Goal: Information Seeking & Learning: Learn about a topic

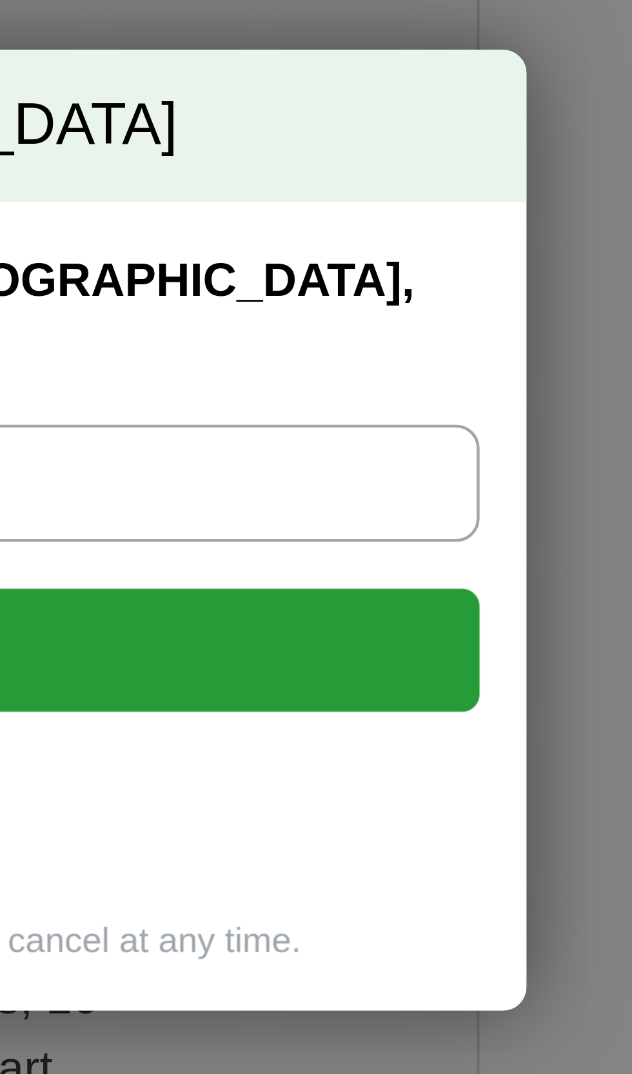
click at [583, 570] on div "268 Jobs in Canandaigua, NY Leave us your email address and we'll send you all …" at bounding box center [316, 537] width 632 height 1074
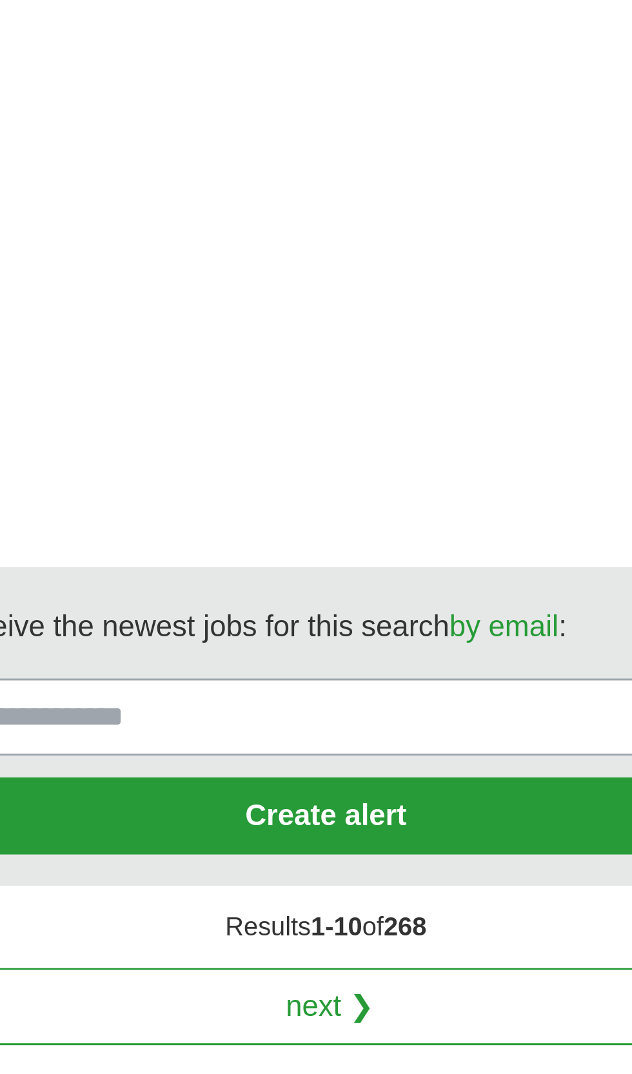
scroll to position [2552, 0]
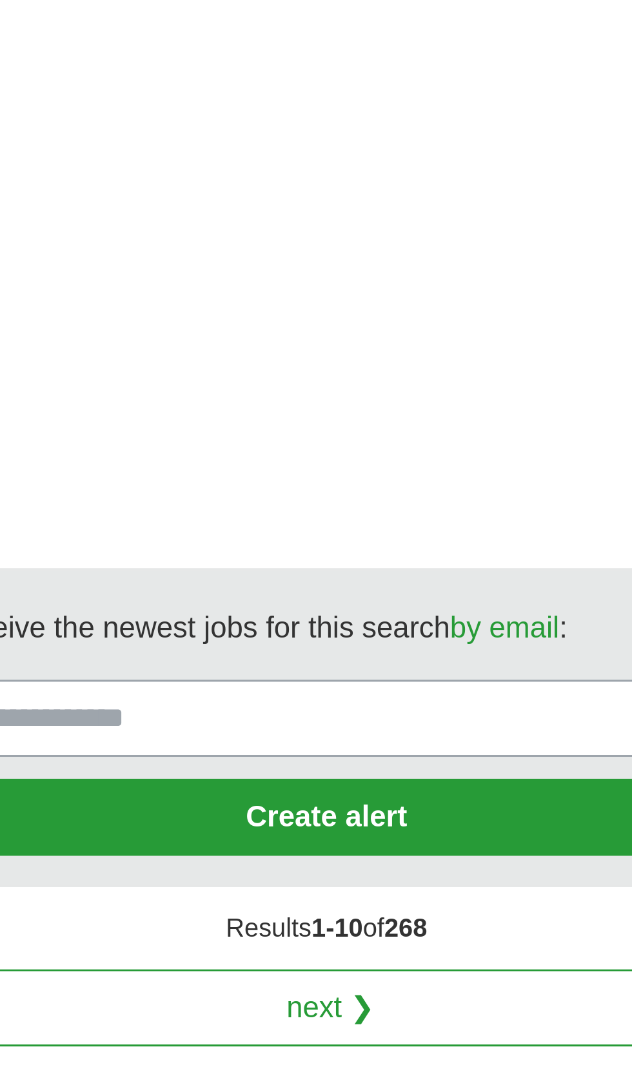
click at [387, 966] on link "next ❯" at bounding box center [381, 979] width 327 height 27
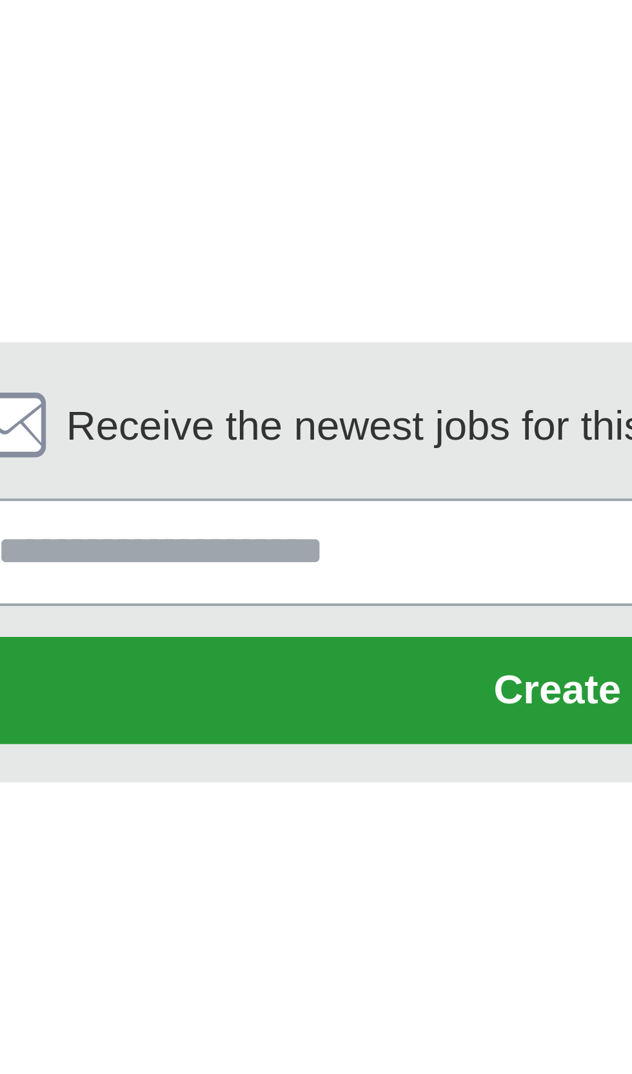
scroll to position [2236, 0]
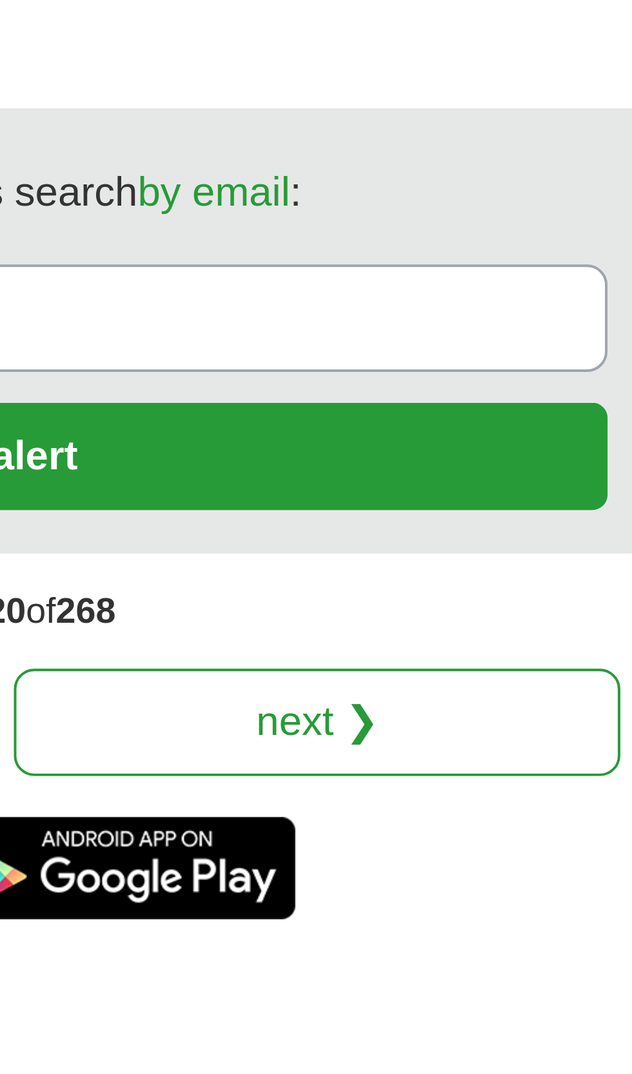
scroll to position [2407, 0]
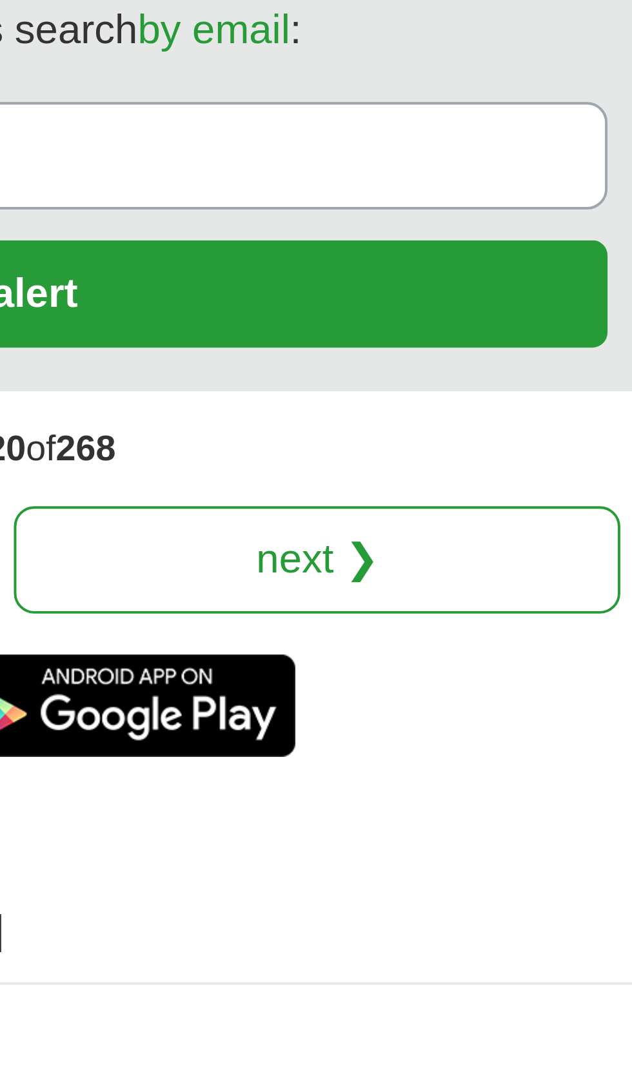
click at [492, 931] on link "next ❯" at bounding box center [469, 944] width 153 height 27
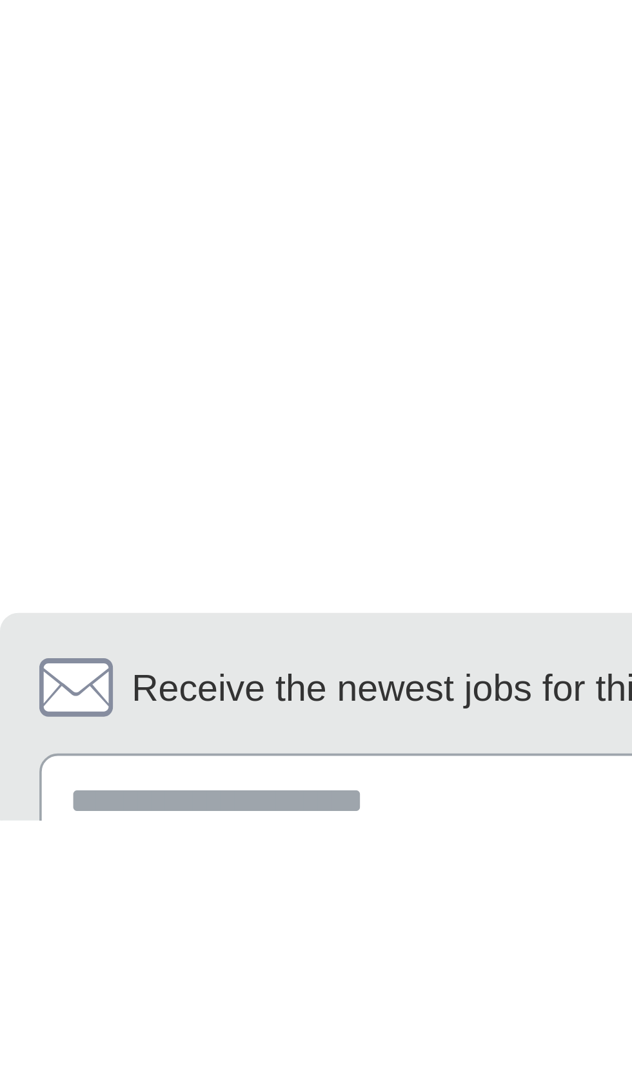
scroll to position [1958, 0]
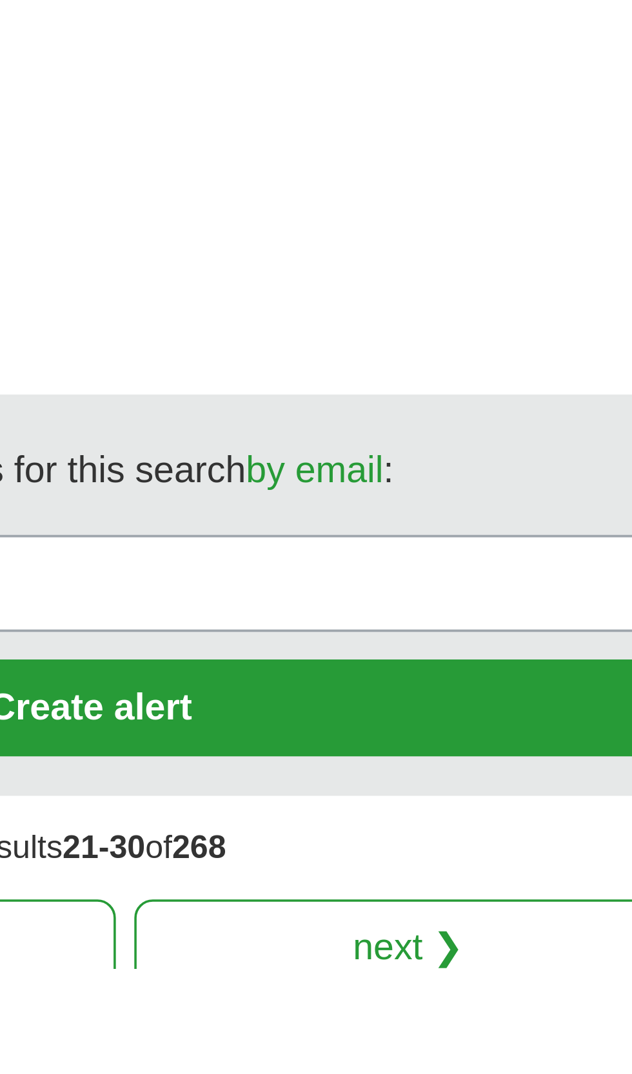
scroll to position [2127, 0]
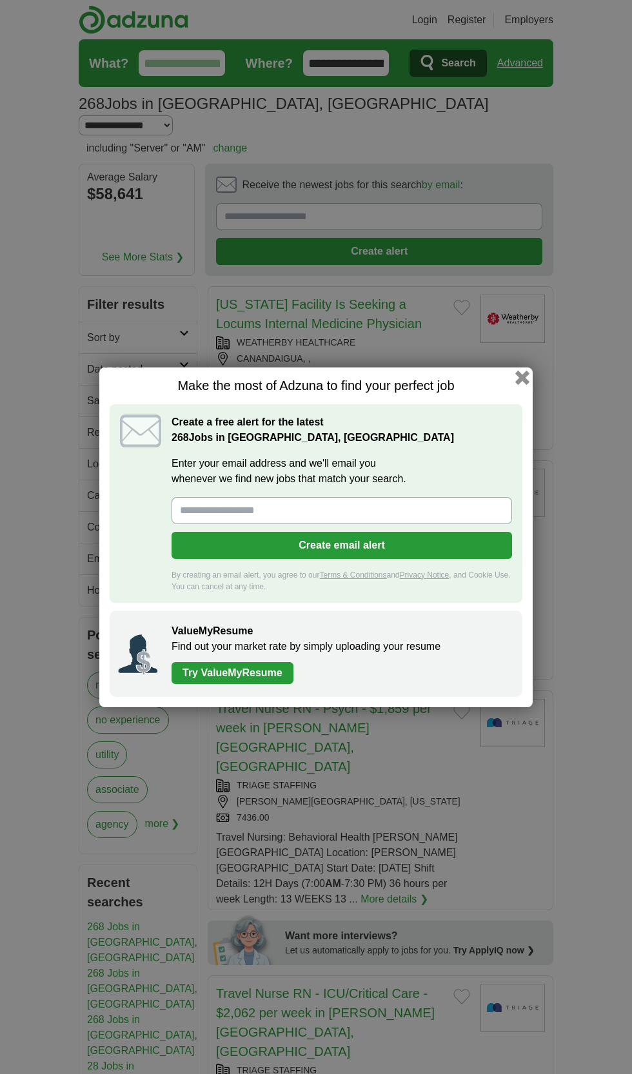
click at [522, 379] on button "button" at bounding box center [522, 377] width 14 height 14
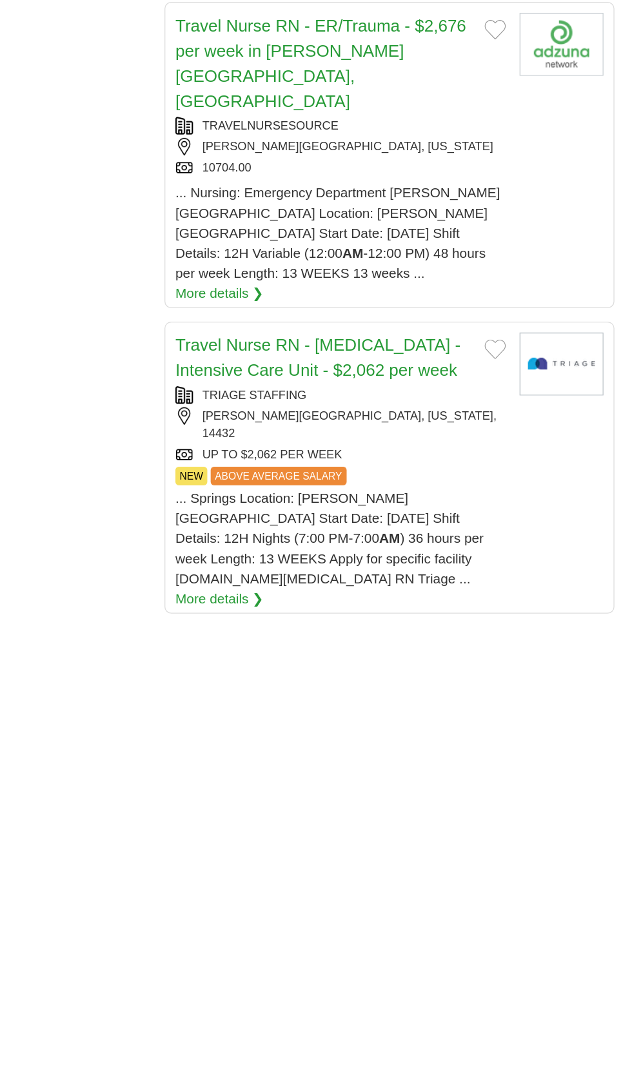
scroll to position [2048, 0]
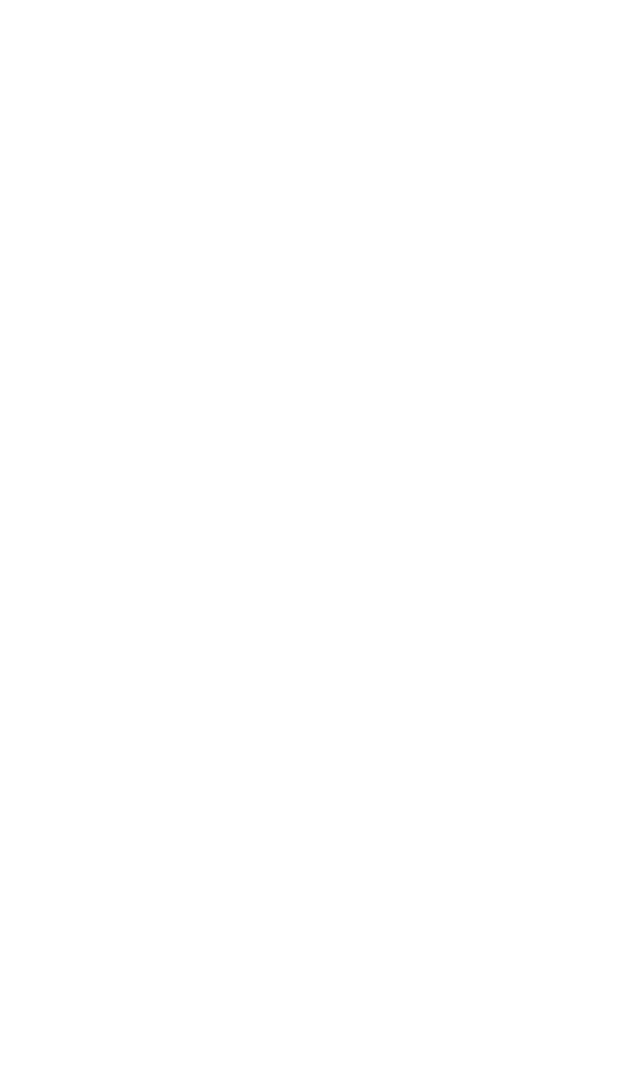
scroll to position [2024, 0]
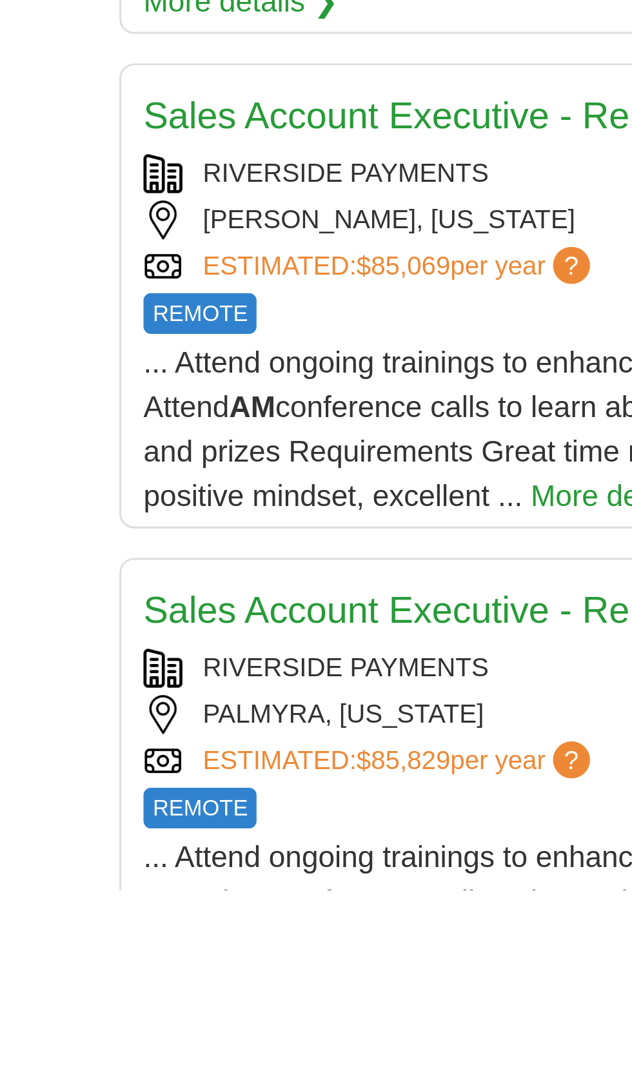
scroll to position [1372, 0]
